Goal: Task Accomplishment & Management: Use online tool/utility

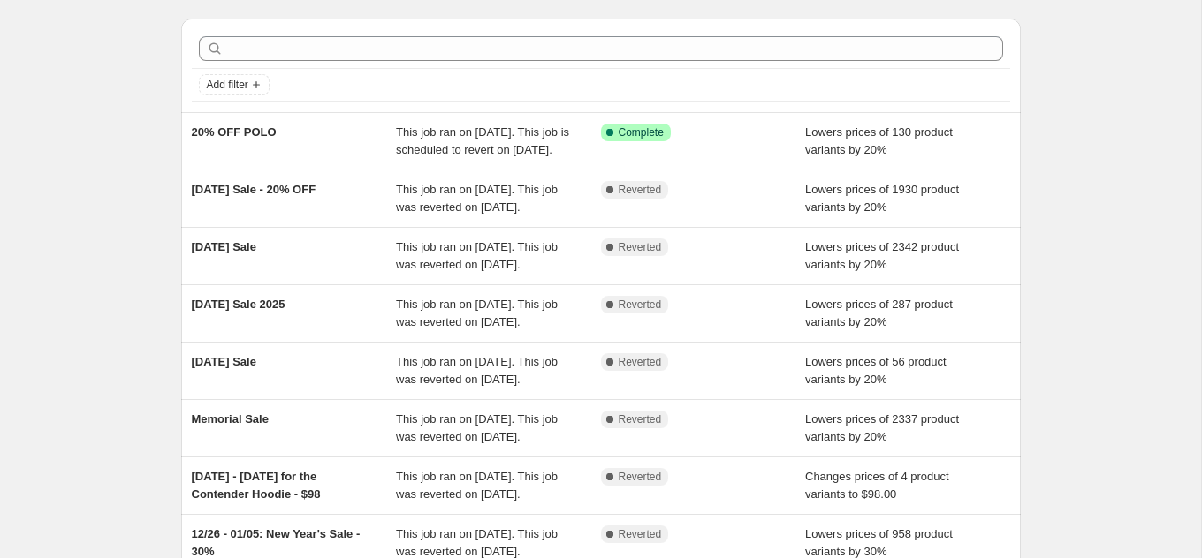
scroll to position [53, 0]
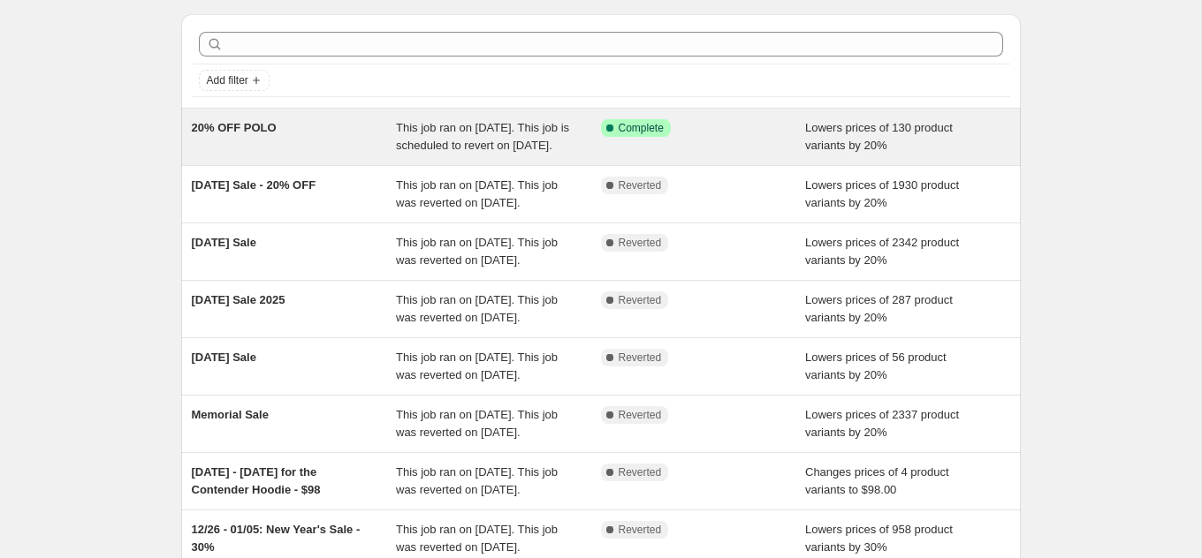
click at [264, 128] on span "20% OFF POLO" at bounding box center [234, 127] width 85 height 13
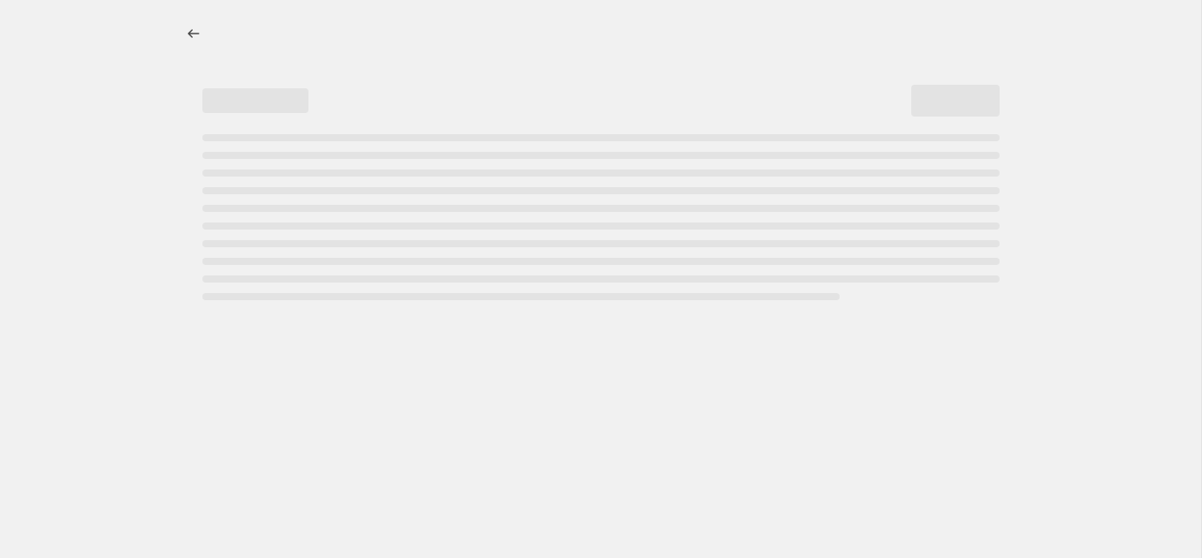
select select "percentage"
select select "collection"
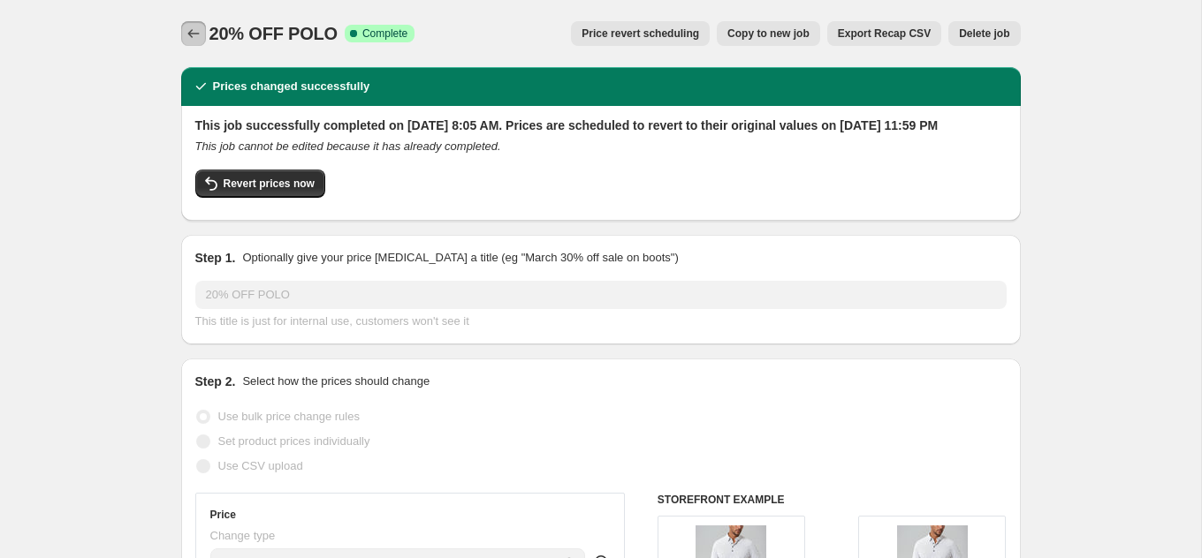
click at [194, 31] on icon "Price change jobs" at bounding box center [194, 34] width 18 height 18
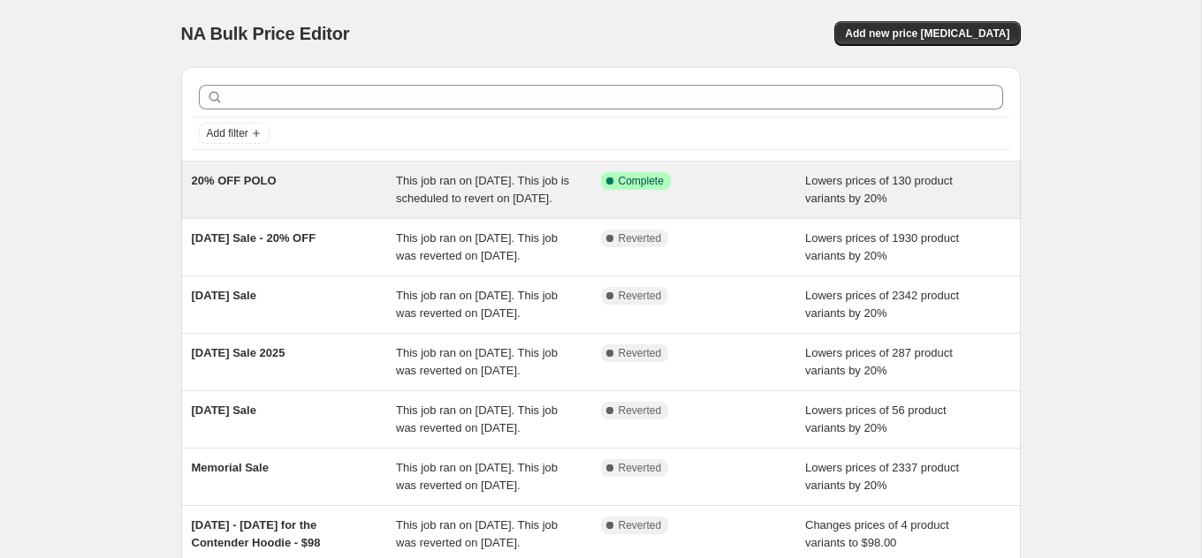
click at [298, 190] on div "20% OFF POLO" at bounding box center [294, 189] width 205 height 35
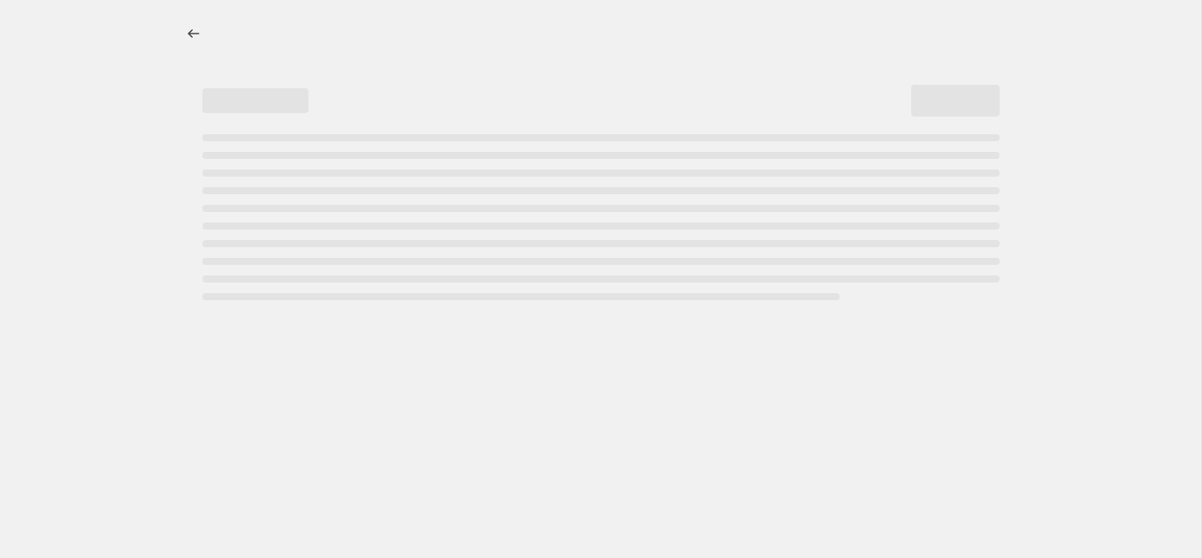
select select "percentage"
select select "collection"
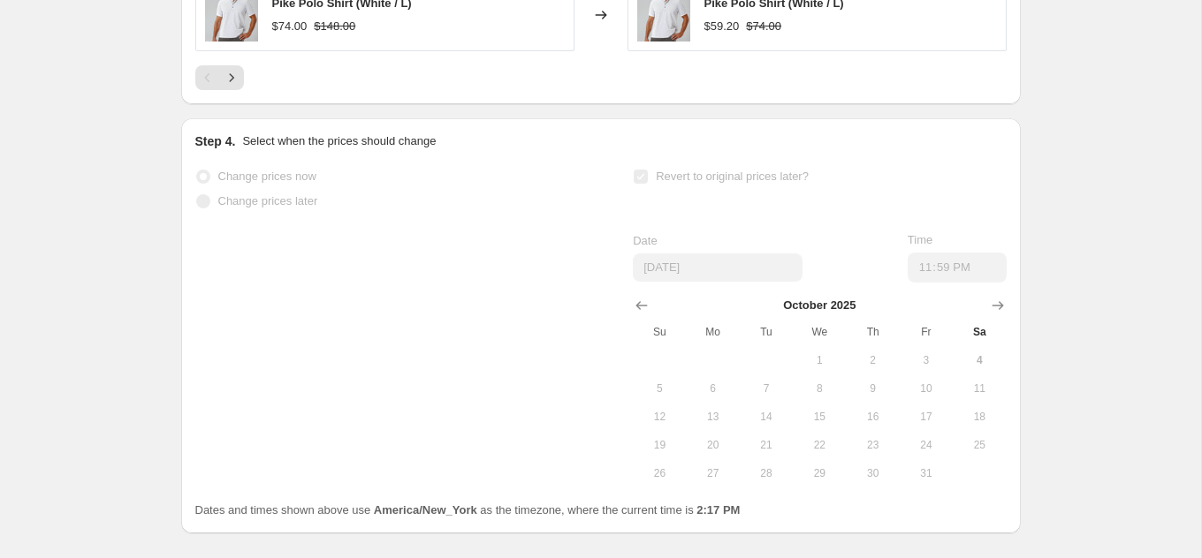
scroll to position [1764, 0]
